Goal: Task Accomplishment & Management: Use online tool/utility

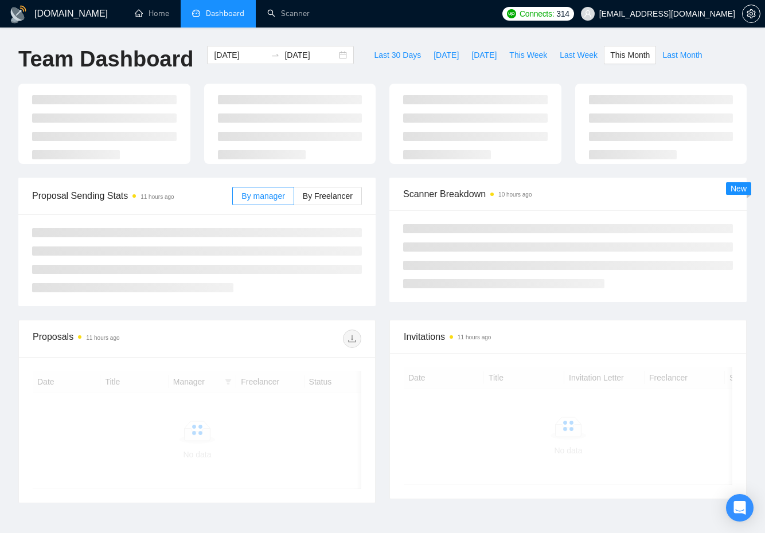
scroll to position [78, 0]
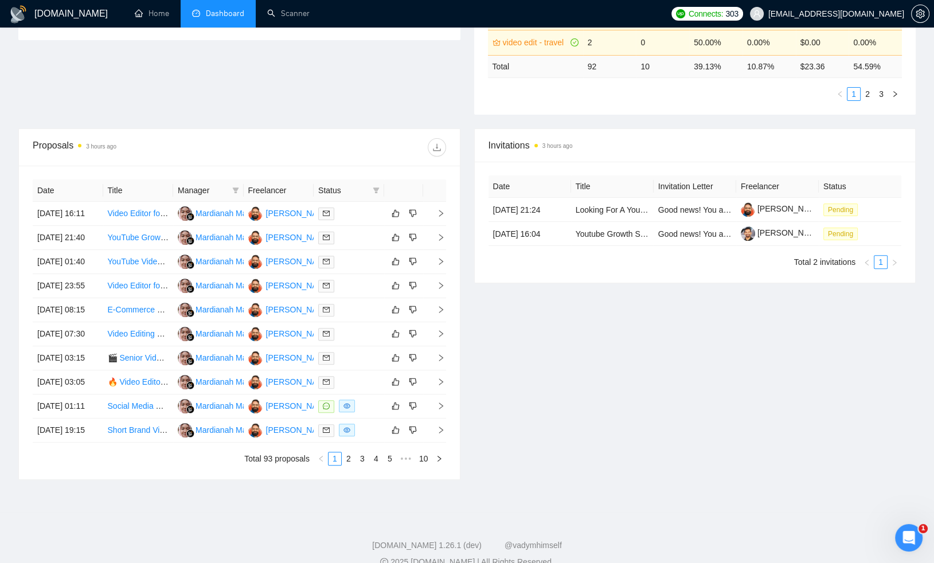
scroll to position [354, 0]
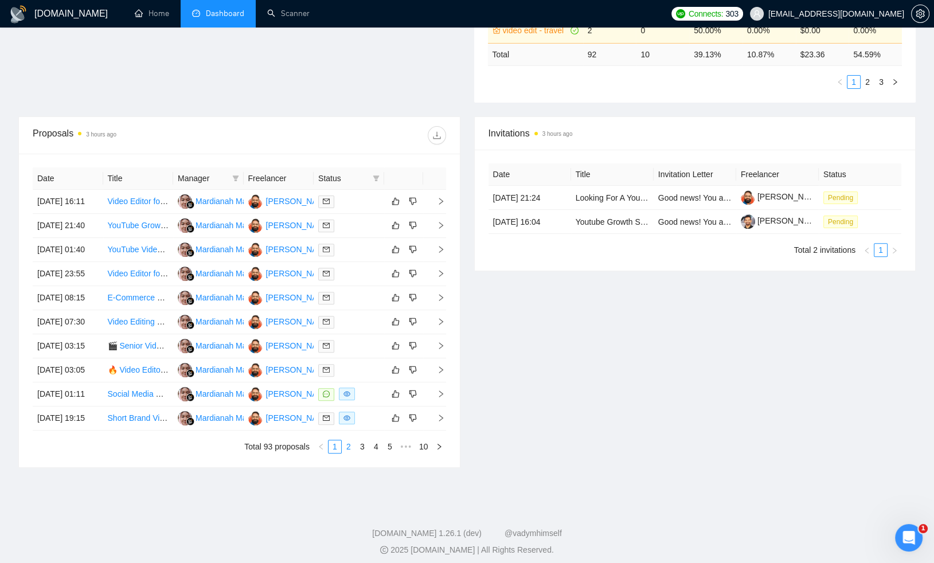
click at [350, 453] on link "2" at bounding box center [348, 446] width 13 height 13
click at [361, 453] on link "3" at bounding box center [362, 446] width 13 height 13
drag, startPoint x: 347, startPoint y: 553, endPoint x: 356, endPoint y: 552, distance: 8.7
click at [347, 453] on link "2" at bounding box center [348, 446] width 13 height 13
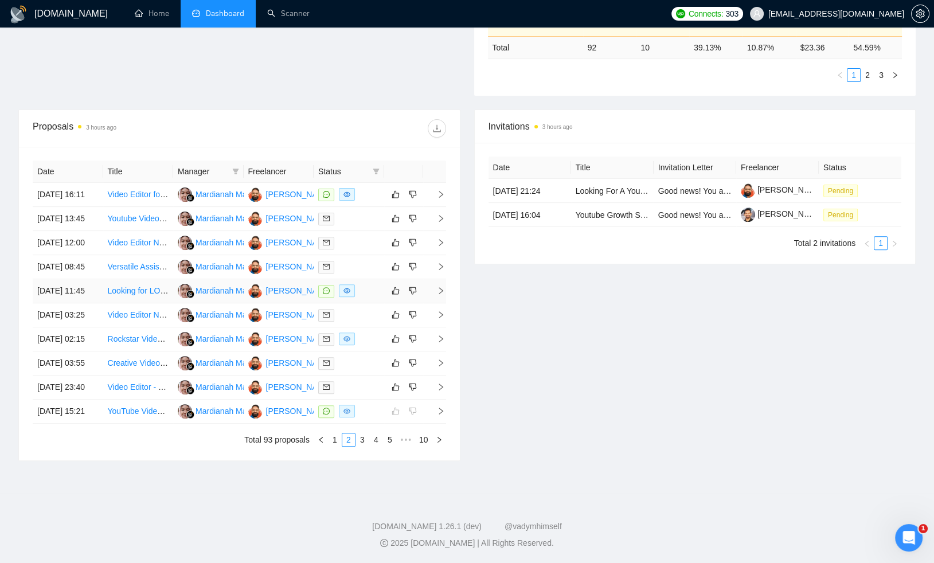
scroll to position [467, 0]
click at [334, 438] on link "1" at bounding box center [335, 440] width 13 height 13
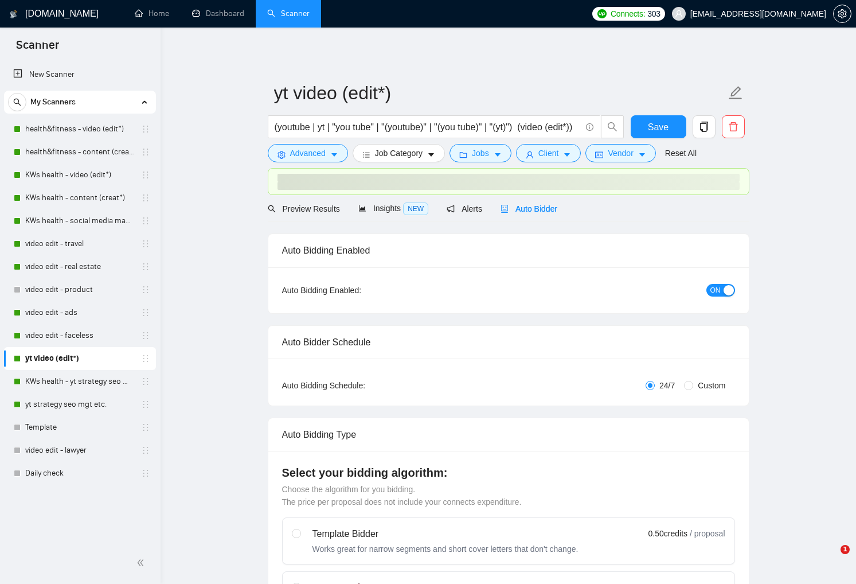
checkbox input "true"
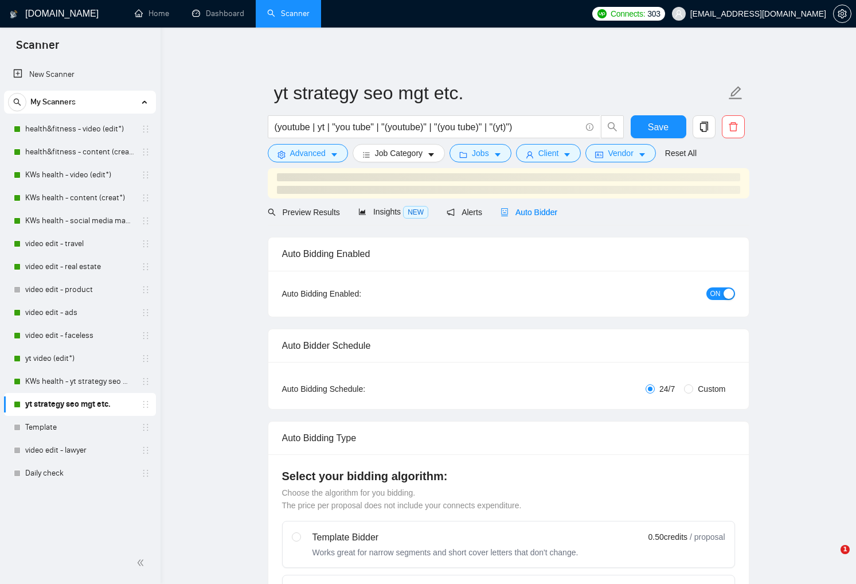
checkbox input "true"
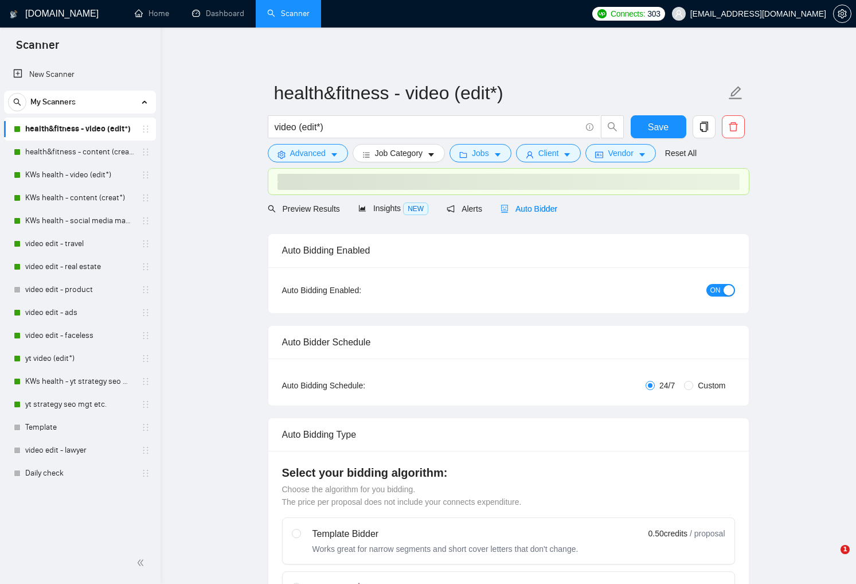
checkbox input "true"
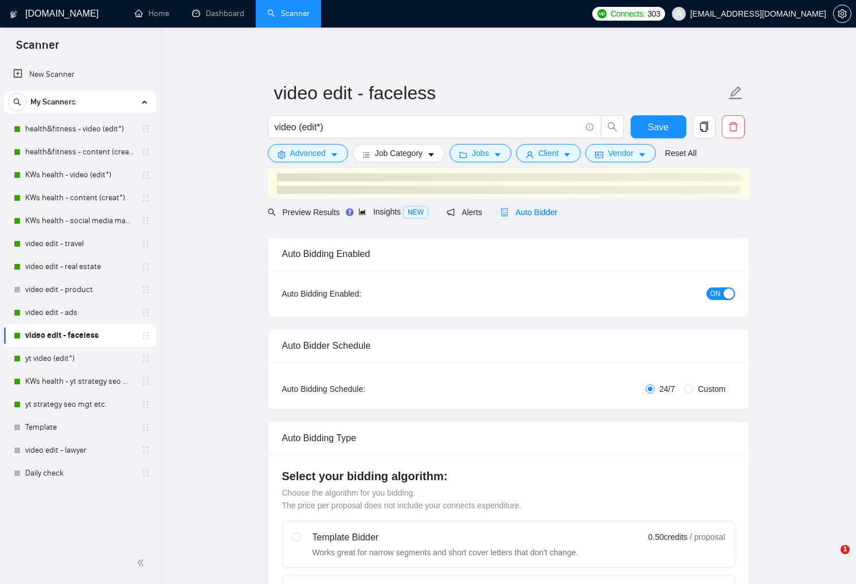
checkbox input "true"
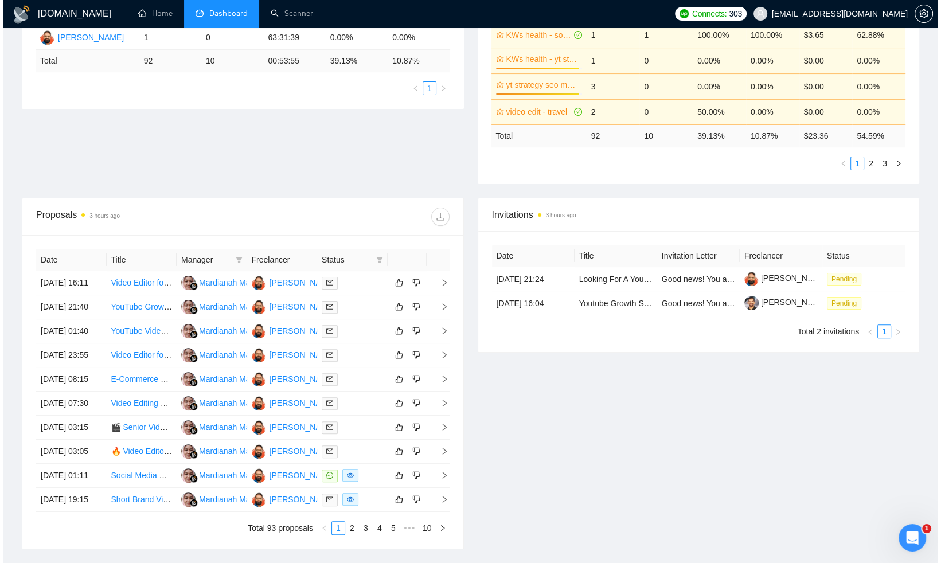
scroll to position [239, 0]
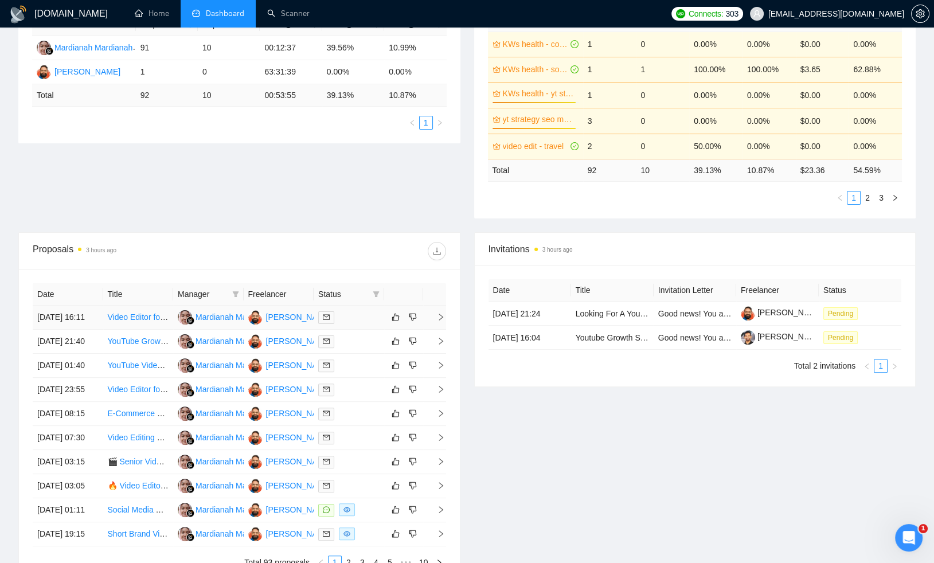
click at [371, 324] on div at bounding box center [348, 317] width 61 height 13
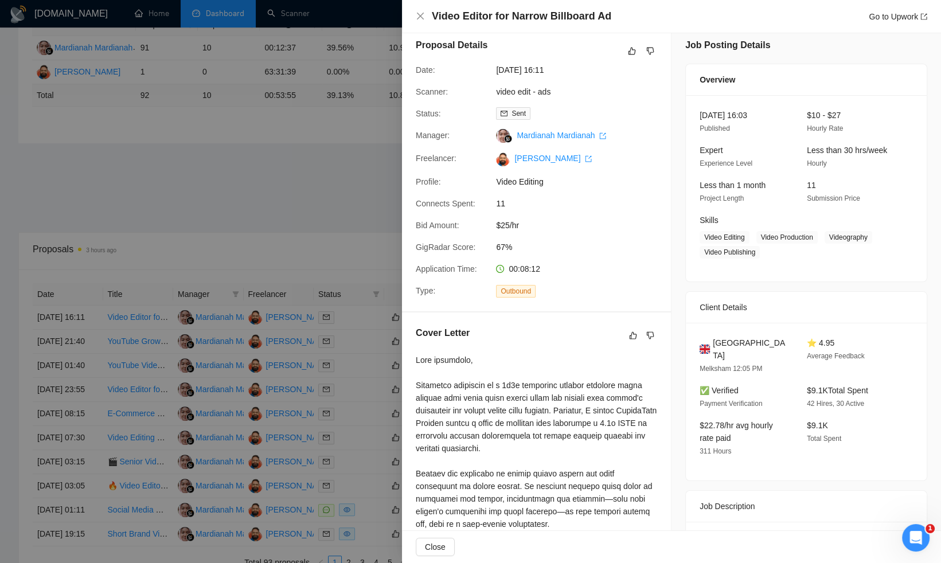
scroll to position [0, 0]
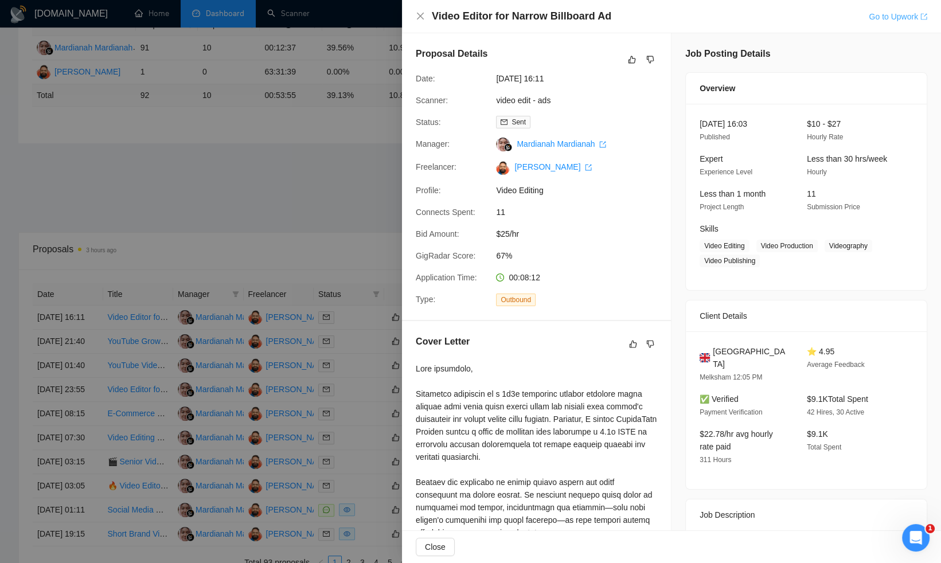
click at [902, 17] on link "Go to Upwork" at bounding box center [898, 16] width 58 height 9
